Goal: Check status: Check status

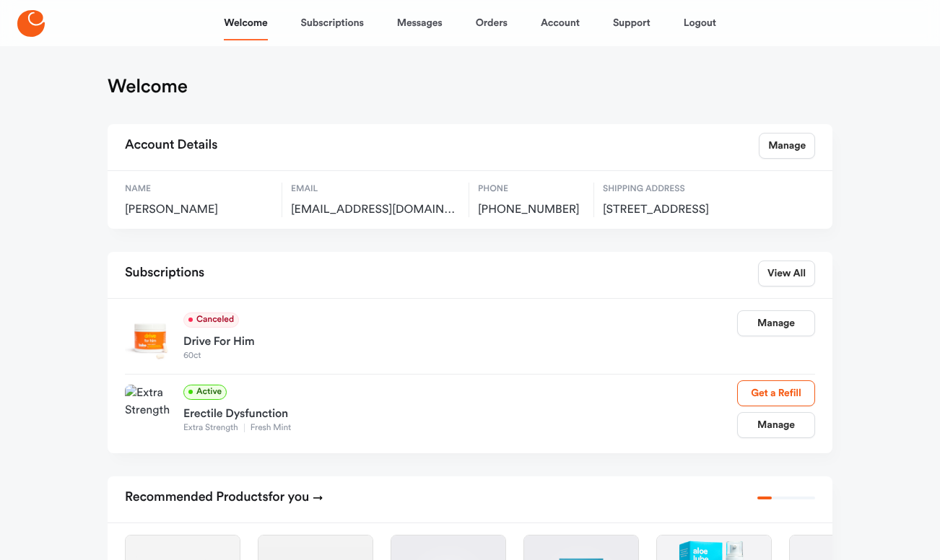
click at [508, 20] on div "Welcome Subscriptions Messages Orders Account Support Logout" at bounding box center [470, 23] width 493 height 35
click at [497, 24] on link "Orders" at bounding box center [492, 23] width 32 height 35
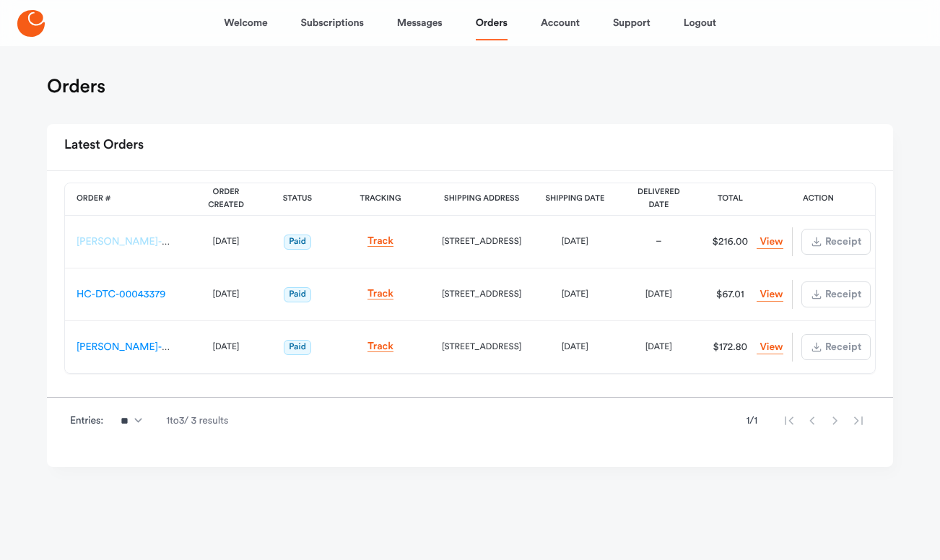
click at [139, 242] on link "[PERSON_NAME]-CX-00164967" at bounding box center [150, 242] width 147 height 10
click at [769, 238] on link "View Order" at bounding box center [770, 242] width 26 height 14
click at [331, 24] on link "Subscriptions" at bounding box center [332, 23] width 63 height 35
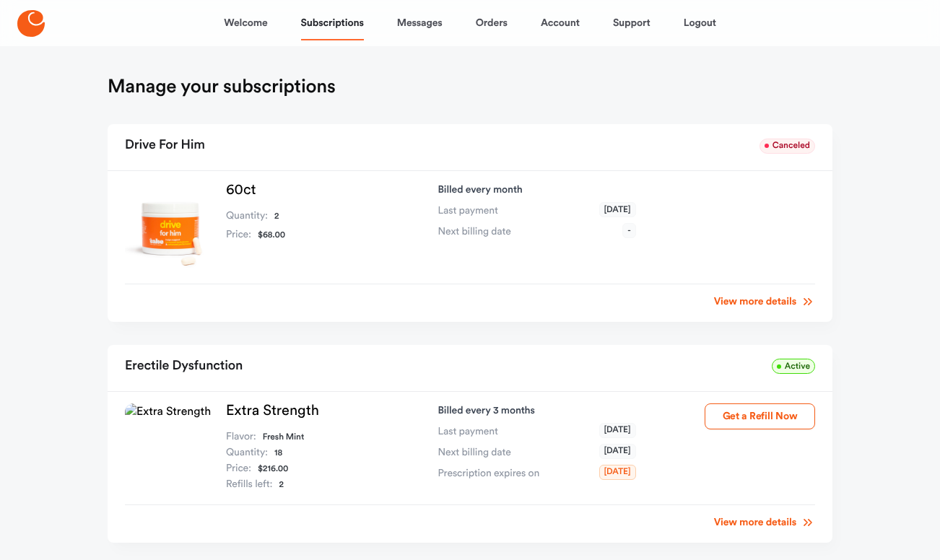
click at [461, 17] on div "Welcome Subscriptions Messages Orders Account Support Logout" at bounding box center [470, 23] width 493 height 35
click at [495, 22] on link "Orders" at bounding box center [492, 23] width 32 height 35
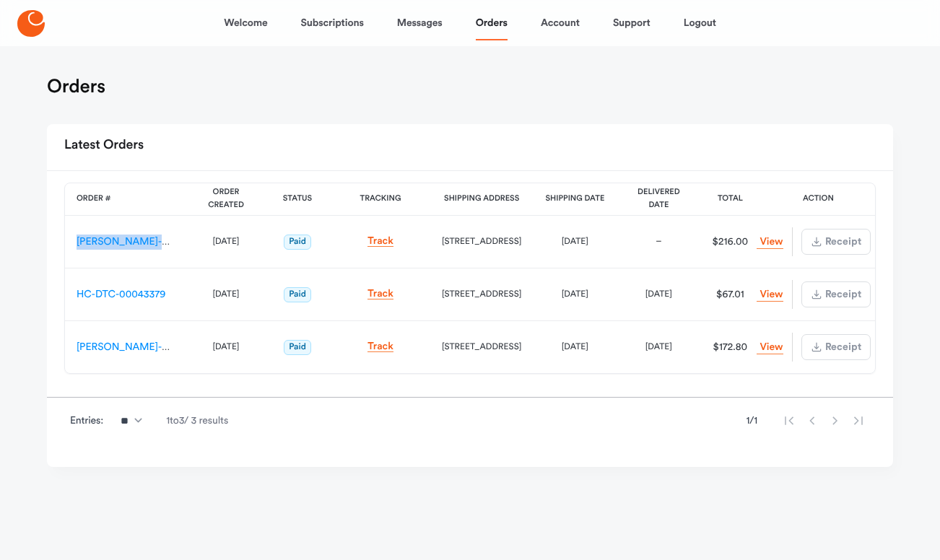
drag, startPoint x: 178, startPoint y: 241, endPoint x: 76, endPoint y: 243, distance: 101.9
click at [76, 243] on td "[PERSON_NAME]-CX-00164967" at bounding box center [126, 242] width 123 height 53
copy link "[PERSON_NAME]-CX-00164967"
click at [505, 98] on div "Orders" at bounding box center [470, 88] width 847 height 26
